Goal: Task Accomplishment & Management: Complete application form

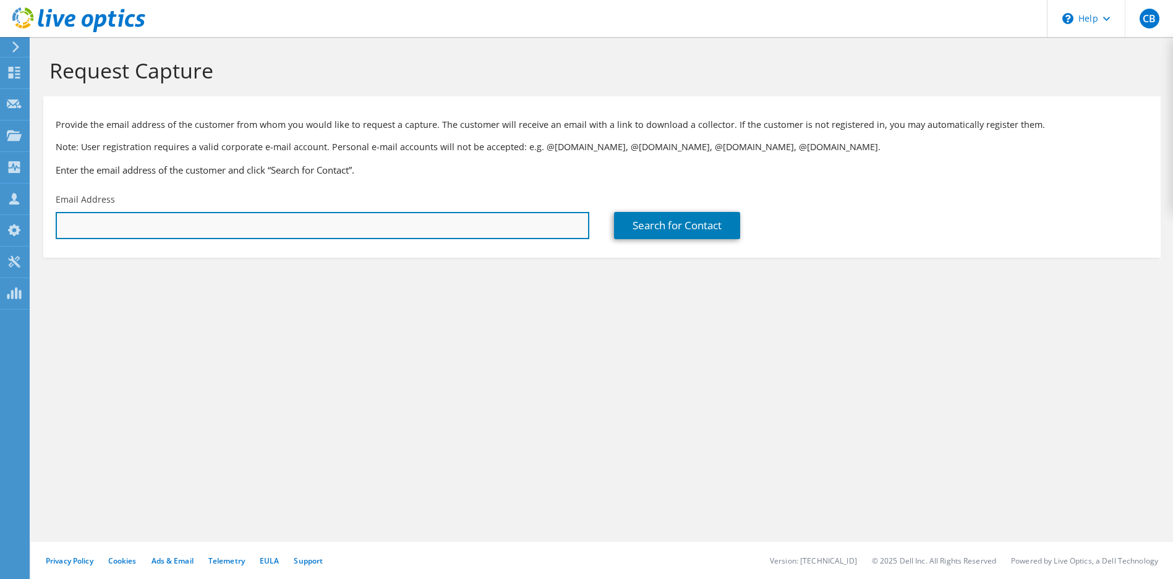
click at [310, 223] on input "text" at bounding box center [322, 225] width 533 height 27
click at [130, 227] on input "text" at bounding box center [322, 225] width 533 height 27
click at [164, 233] on input "text" at bounding box center [322, 225] width 533 height 27
type input "dlavoy@johnsonville.com"
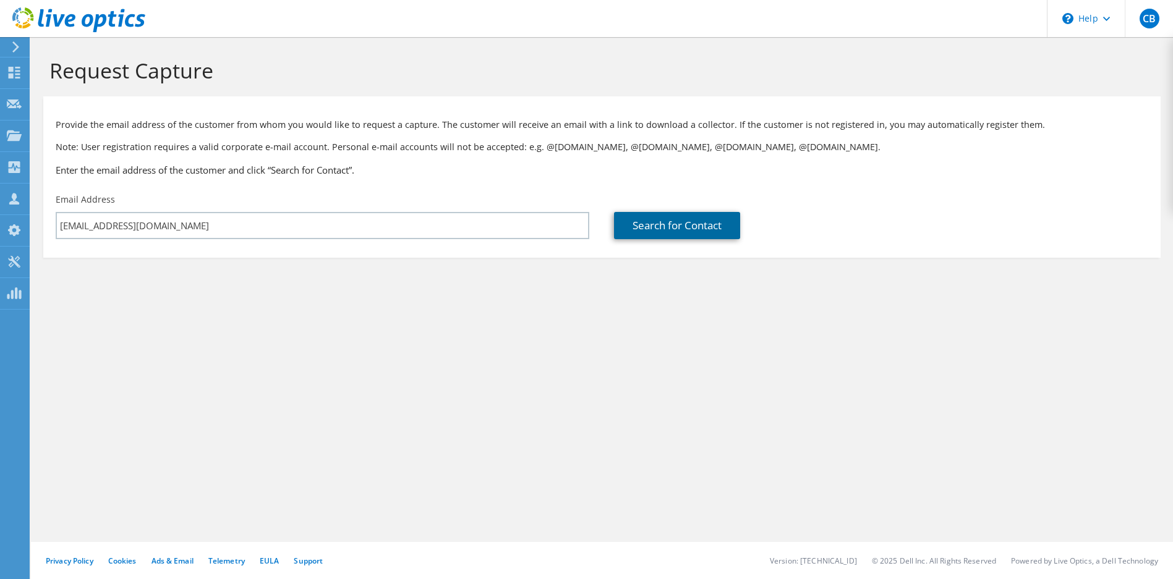
click at [658, 221] on link "Search for Contact" at bounding box center [677, 225] width 126 height 27
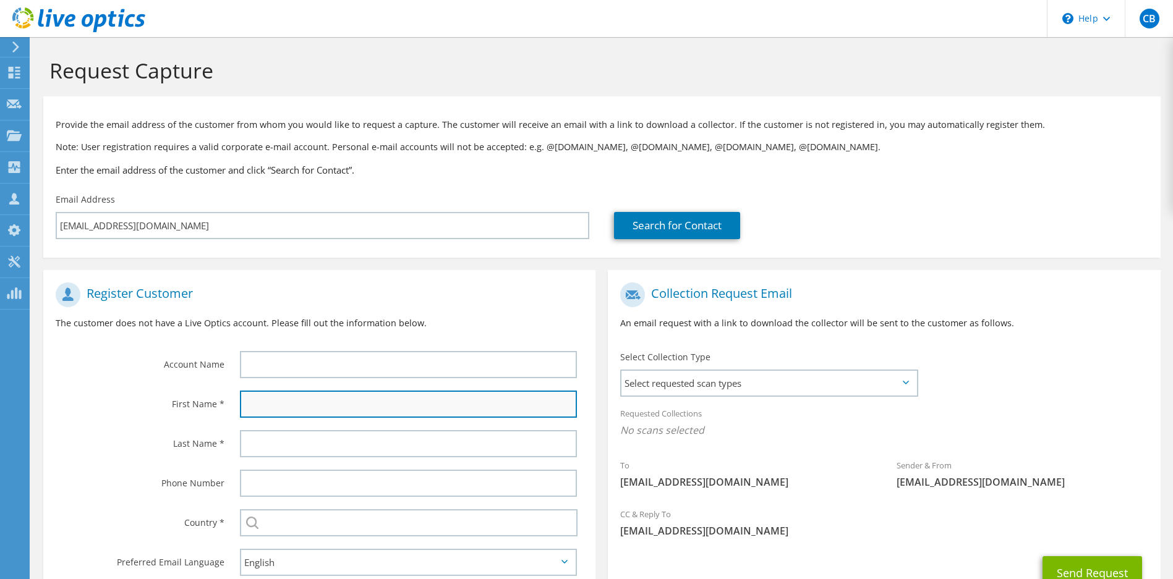
click at [286, 411] on input "text" at bounding box center [409, 404] width 338 height 27
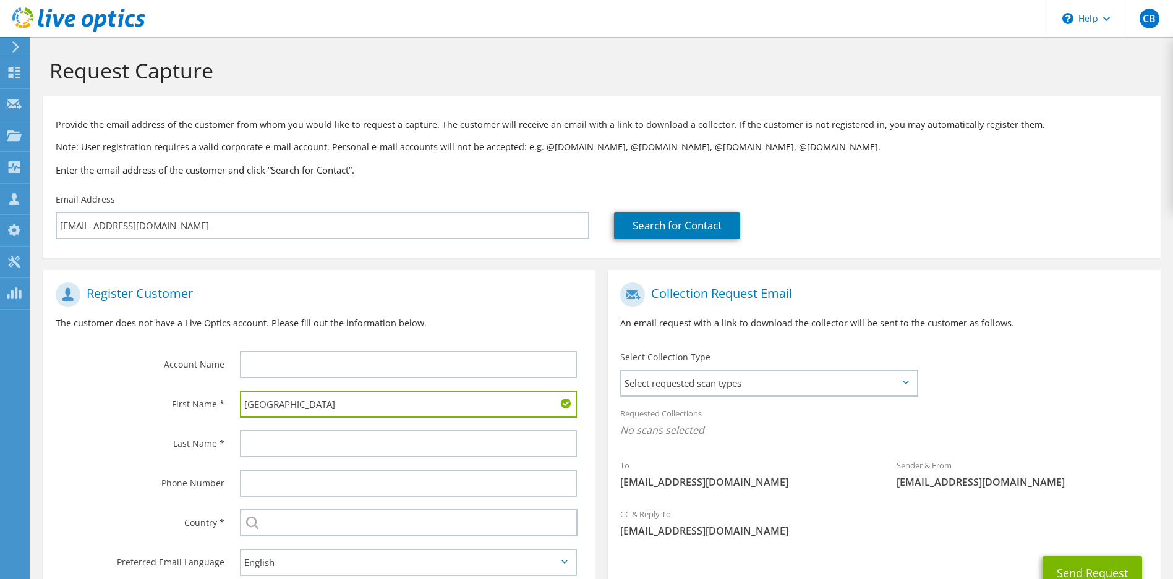
type input "Devon"
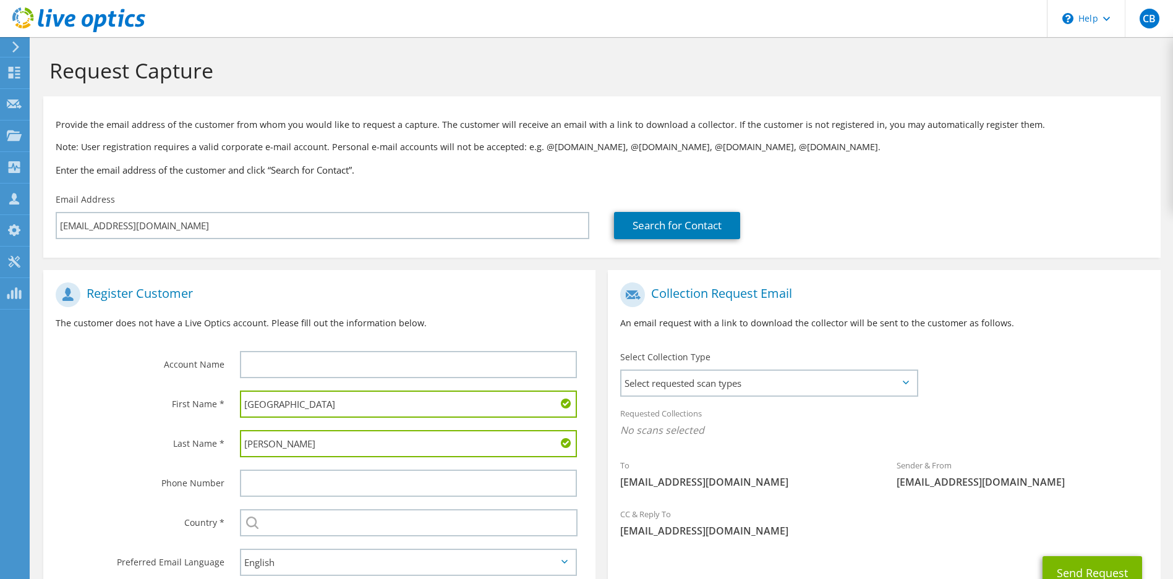
type input "Lavoy"
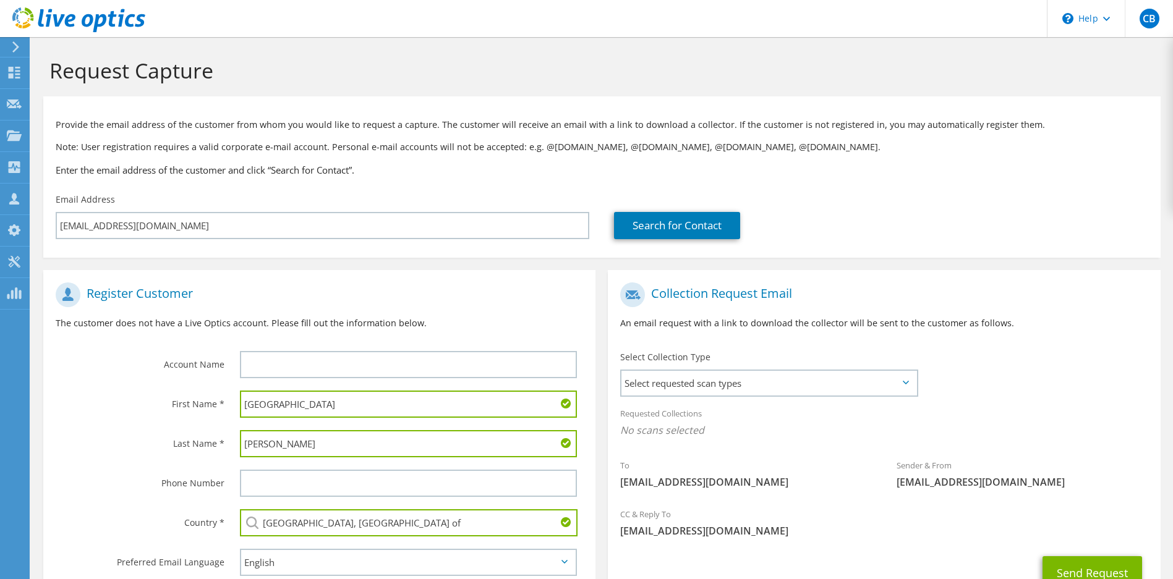
drag, startPoint x: 416, startPoint y: 521, endPoint x: 230, endPoint y: 522, distance: 186.1
click at [230, 522] on div "Select Andorra United Arab Emirates Afghanistan Antigua and Barbuda Anguilla Al…" at bounding box center [411, 523] width 368 height 40
drag, startPoint x: 404, startPoint y: 525, endPoint x: 165, endPoint y: 515, distance: 239.5
click at [165, 515] on div "Country * Select Andorra United Arab Emirates Afghanistan Antigua and Barbuda A…" at bounding box center [319, 523] width 552 height 40
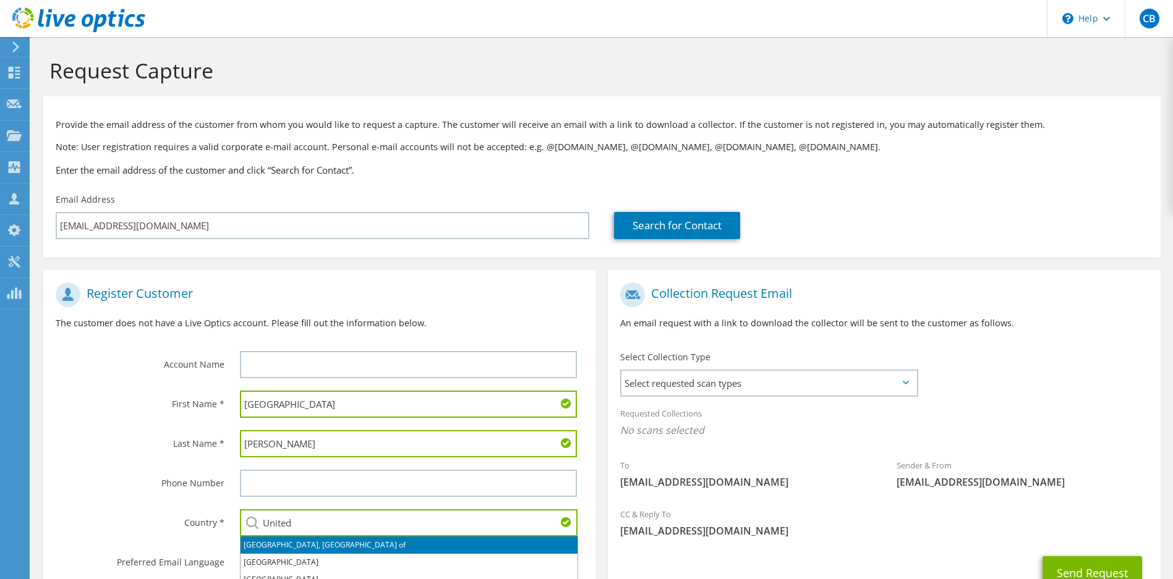
click at [292, 520] on input "United" at bounding box center [409, 522] width 338 height 27
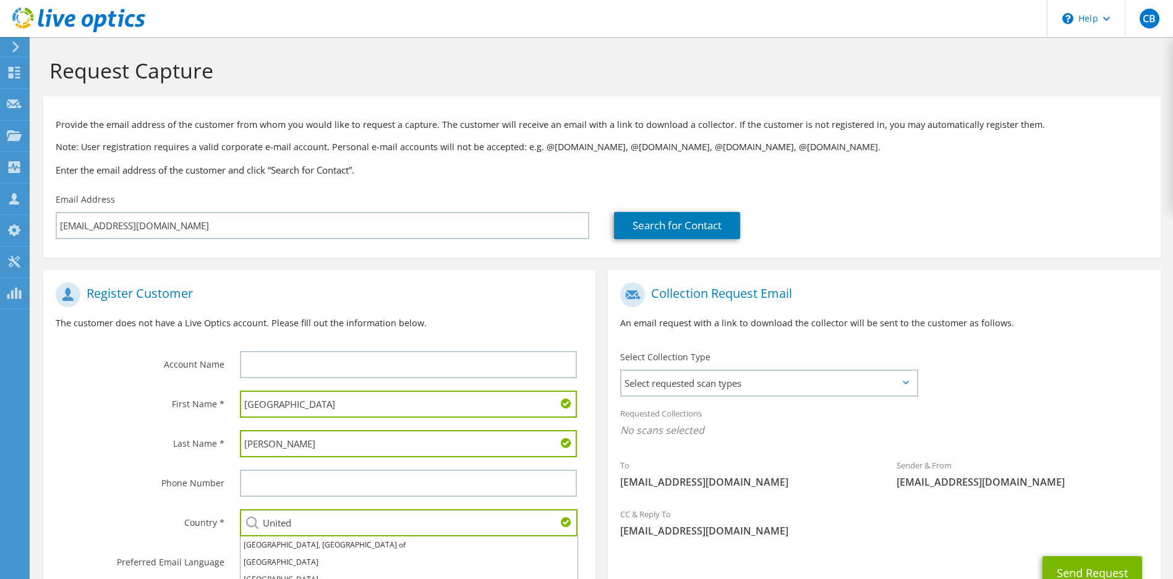
click at [347, 522] on input "United" at bounding box center [409, 522] width 338 height 27
click at [337, 520] on input "United" at bounding box center [409, 522] width 338 height 27
type input "[GEOGRAPHIC_DATA]"
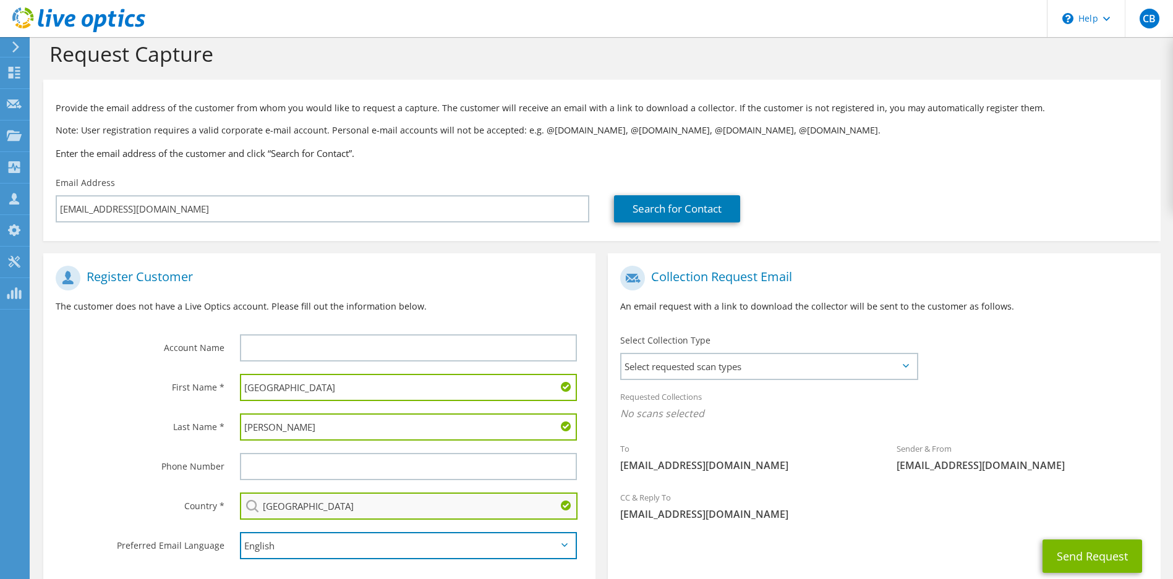
scroll to position [24, 0]
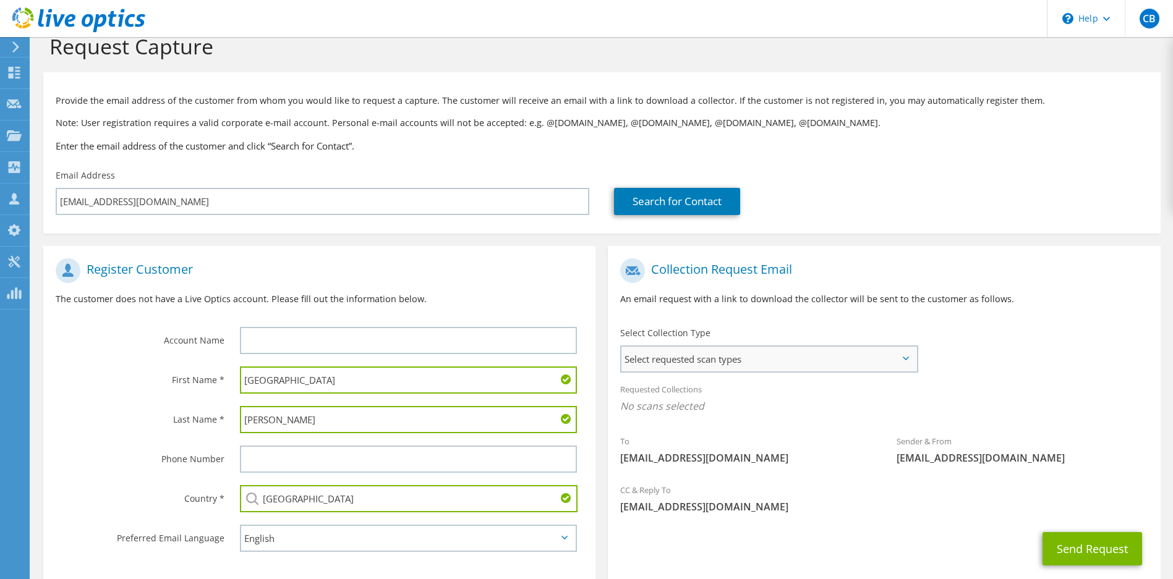
click at [736, 354] on span "Select requested scan types" at bounding box center [768, 359] width 294 height 25
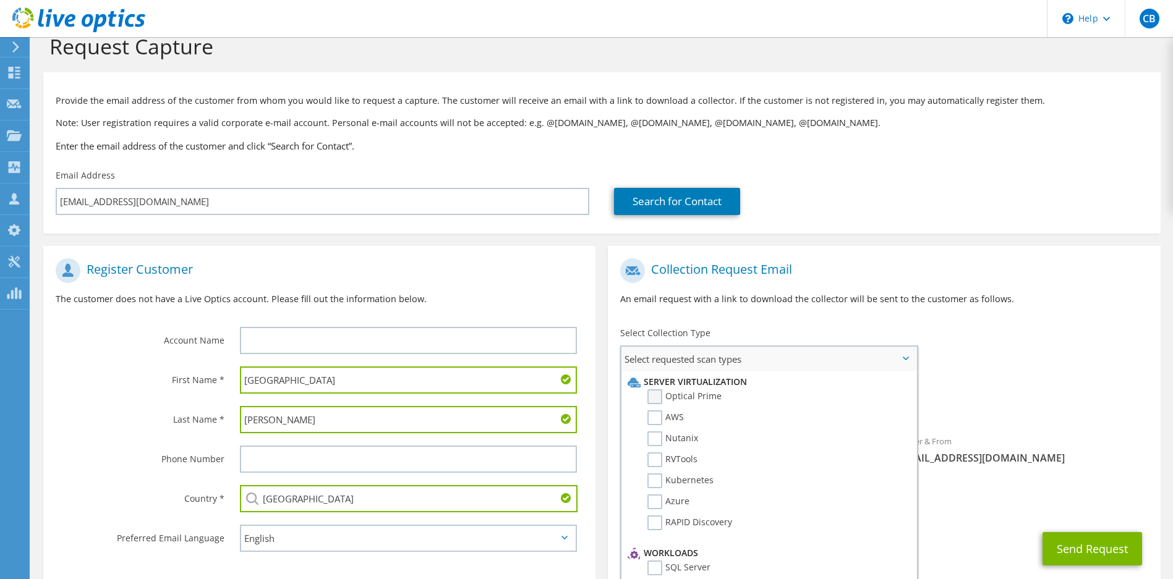
click at [656, 395] on label "Optical Prime" at bounding box center [684, 396] width 74 height 15
click at [0, 0] on input "Optical Prime" at bounding box center [0, 0] width 0 height 0
click at [962, 330] on div "To dlavoy@johnsonville.com Sender & From liveoptics@liveoptics.com" at bounding box center [884, 366] width 552 height 229
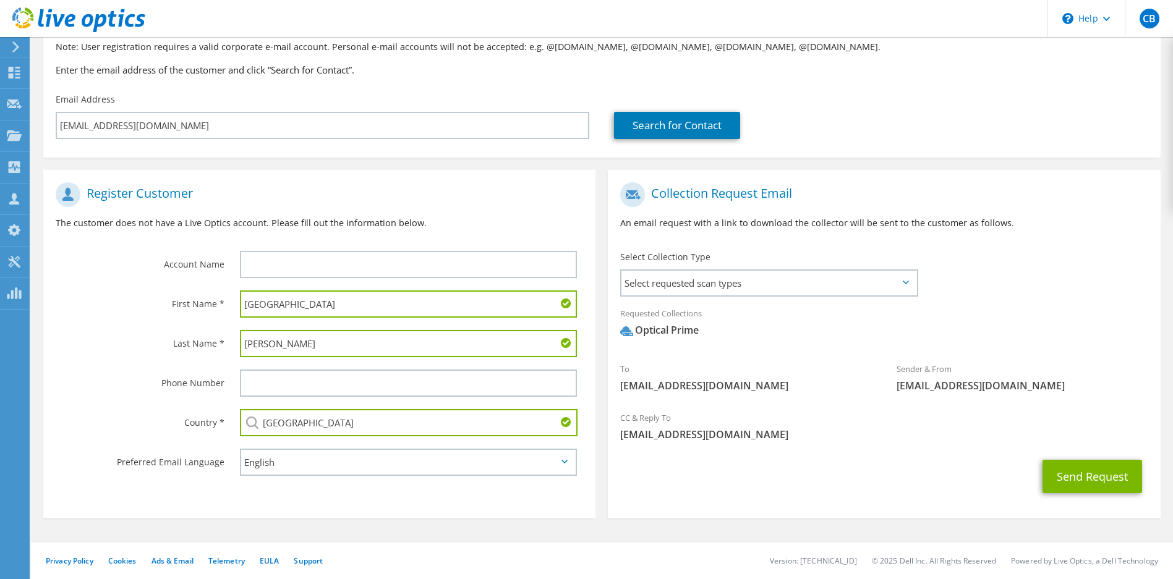
scroll to position [101, 0]
click at [1102, 480] on button "Send Request" at bounding box center [1092, 475] width 100 height 33
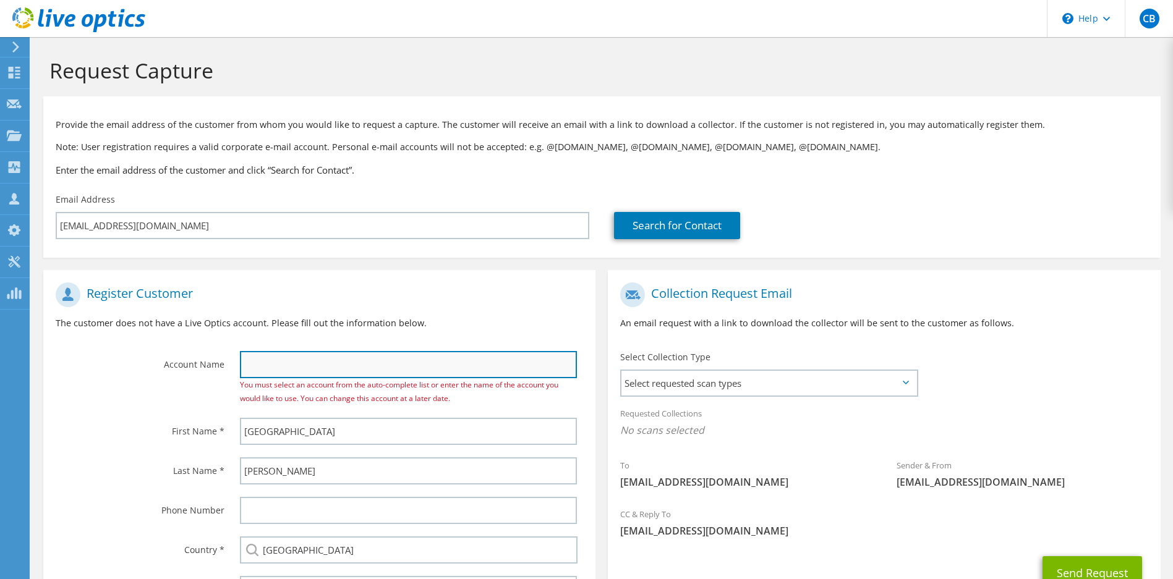
click at [323, 359] on input "text" at bounding box center [409, 364] width 338 height 27
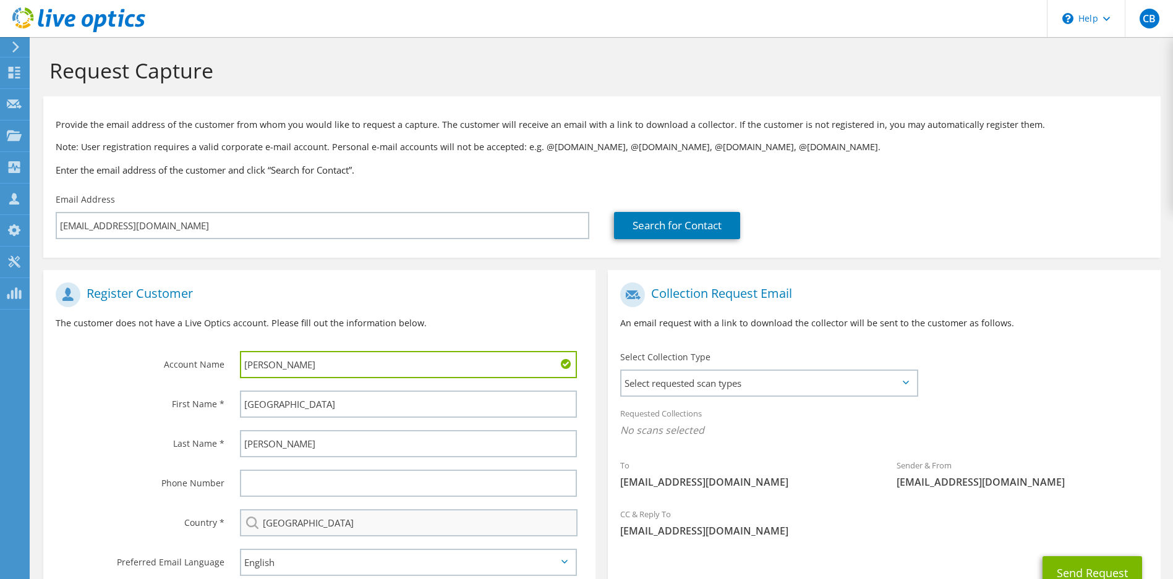
type input "Johnsonville Sausage"
click at [64, 422] on div "First Name *" at bounding box center [135, 404] width 184 height 38
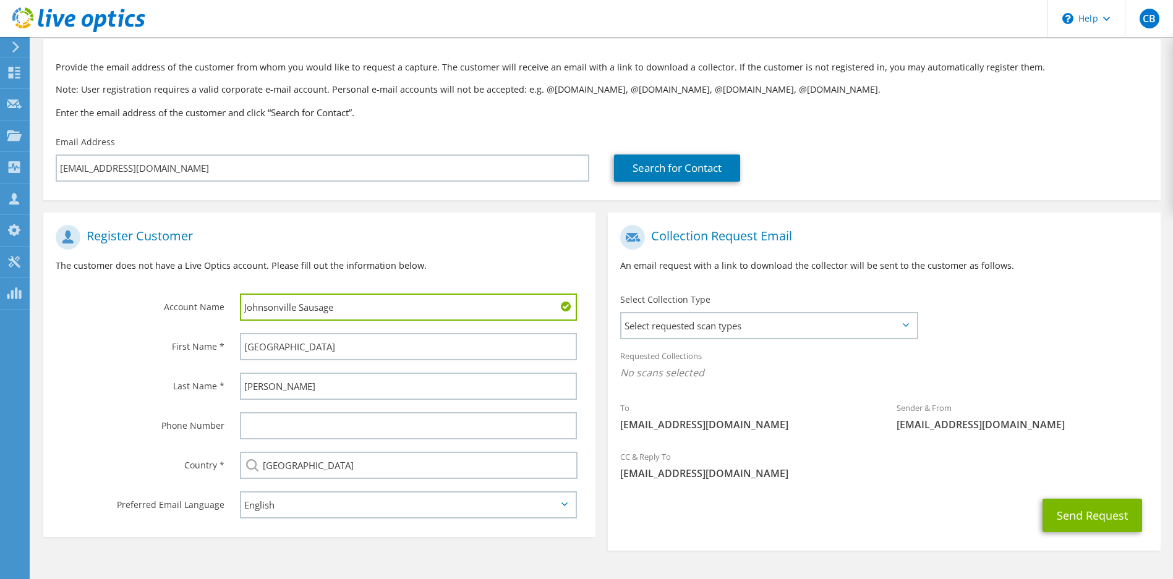
scroll to position [97, 0]
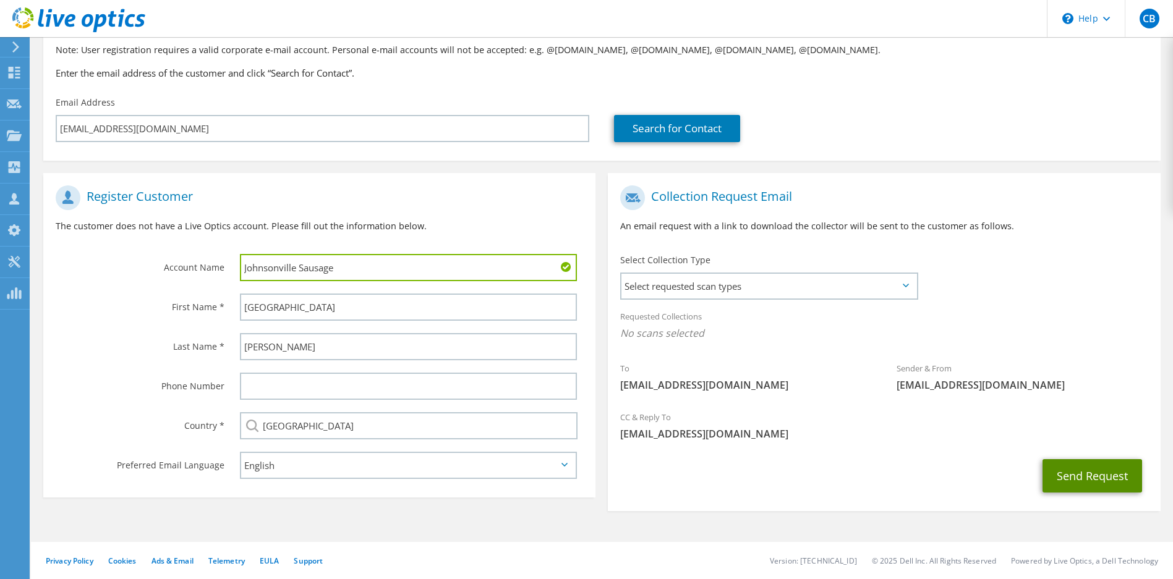
click at [1081, 475] on button "Send Request" at bounding box center [1092, 475] width 100 height 33
